Goal: Find specific page/section: Find specific page/section

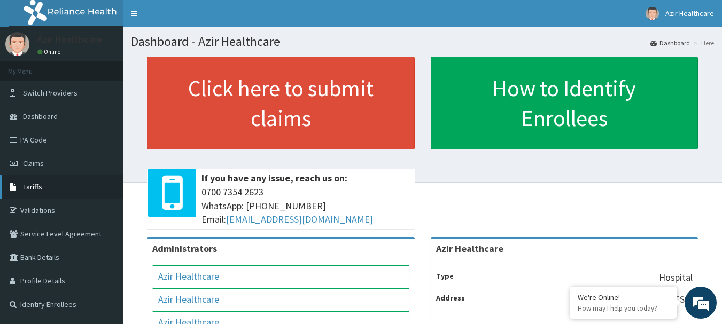
click at [27, 187] on span "Tariffs" at bounding box center [32, 187] width 19 height 10
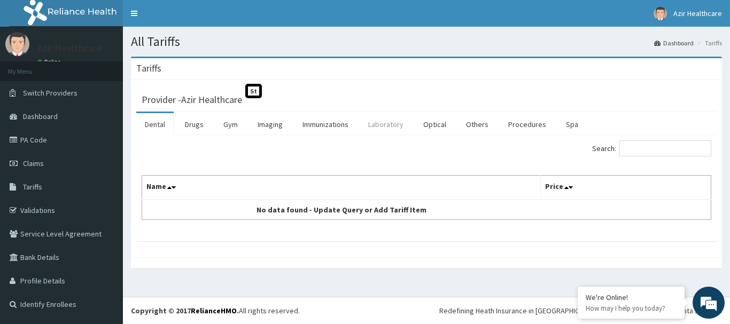
click at [386, 126] on link "Laboratory" at bounding box center [386, 124] width 52 height 22
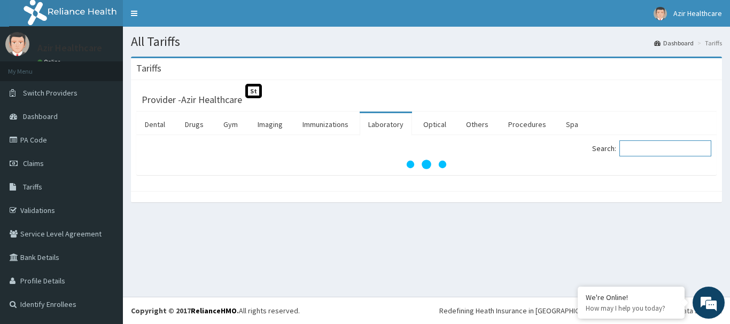
click at [634, 147] on input "Search:" at bounding box center [665, 149] width 92 height 16
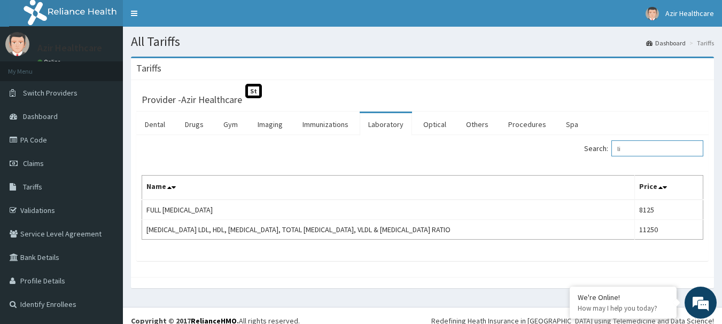
type input "l"
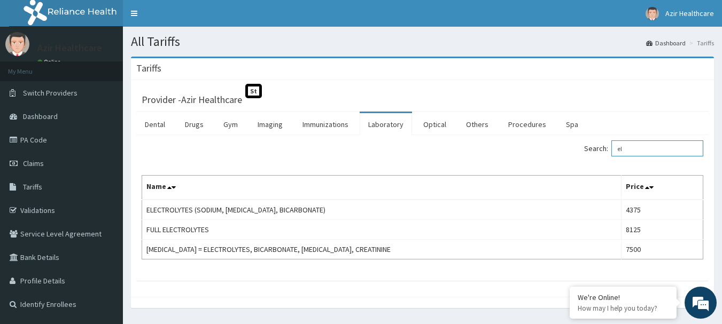
type input "e"
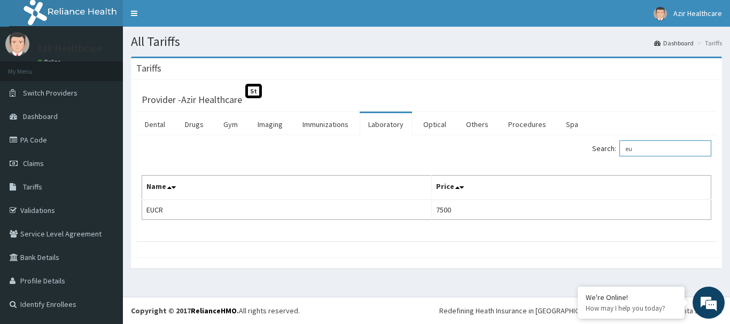
type input "e"
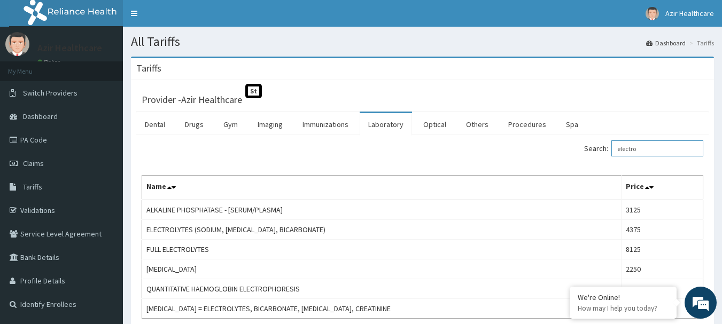
scroll to position [89, 0]
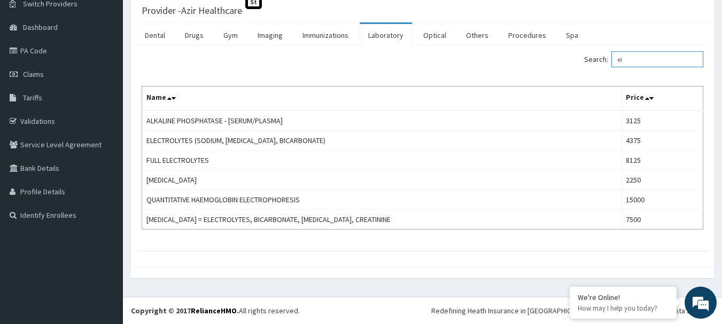
type input "e"
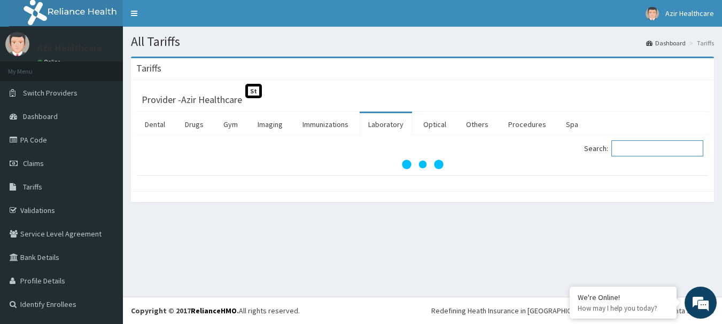
scroll to position [0, 0]
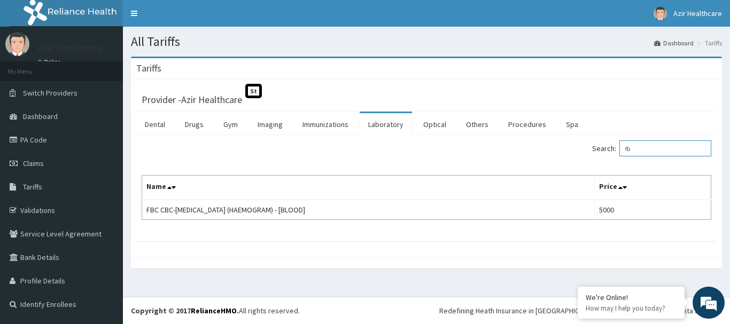
type input "f"
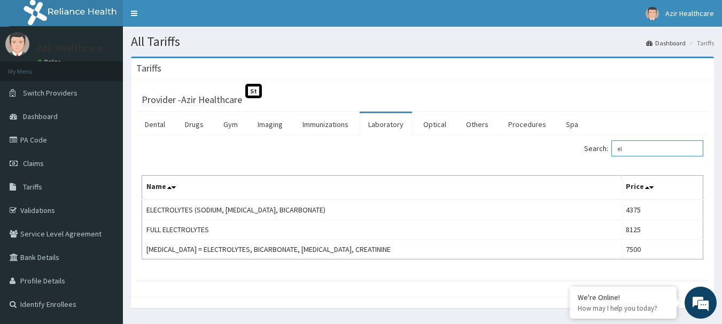
type input "e"
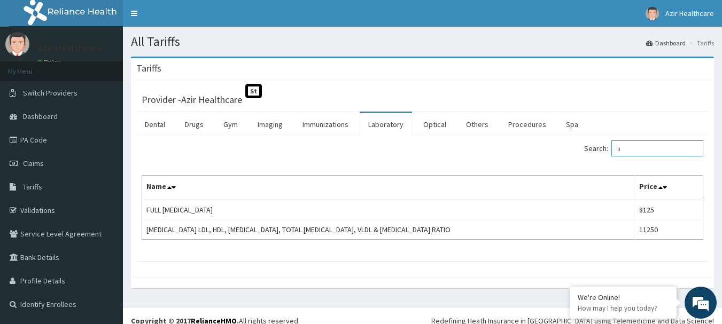
type input "l"
